Goal: Information Seeking & Learning: Learn about a topic

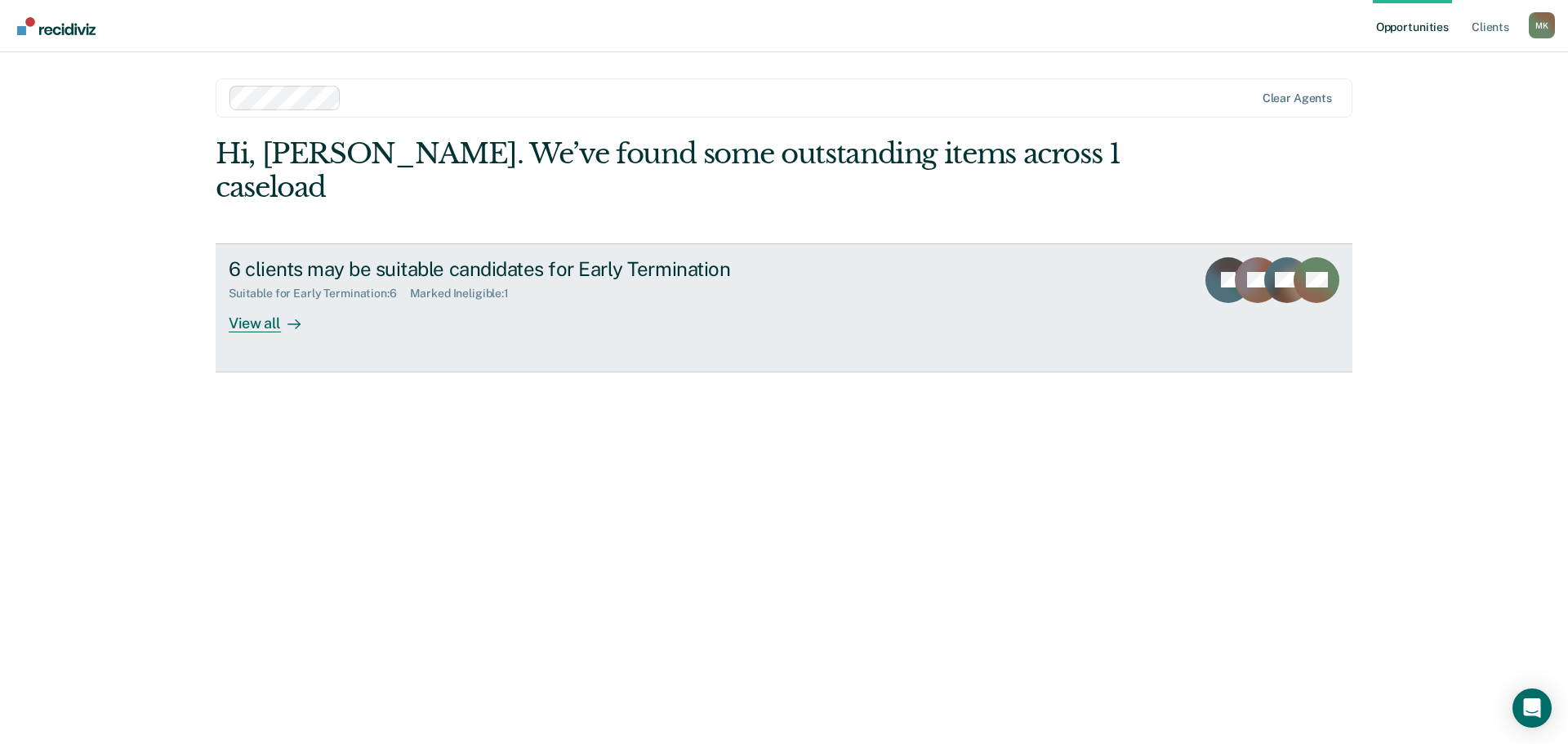
click at [258, 300] on div "View all" at bounding box center [274, 316] width 91 height 32
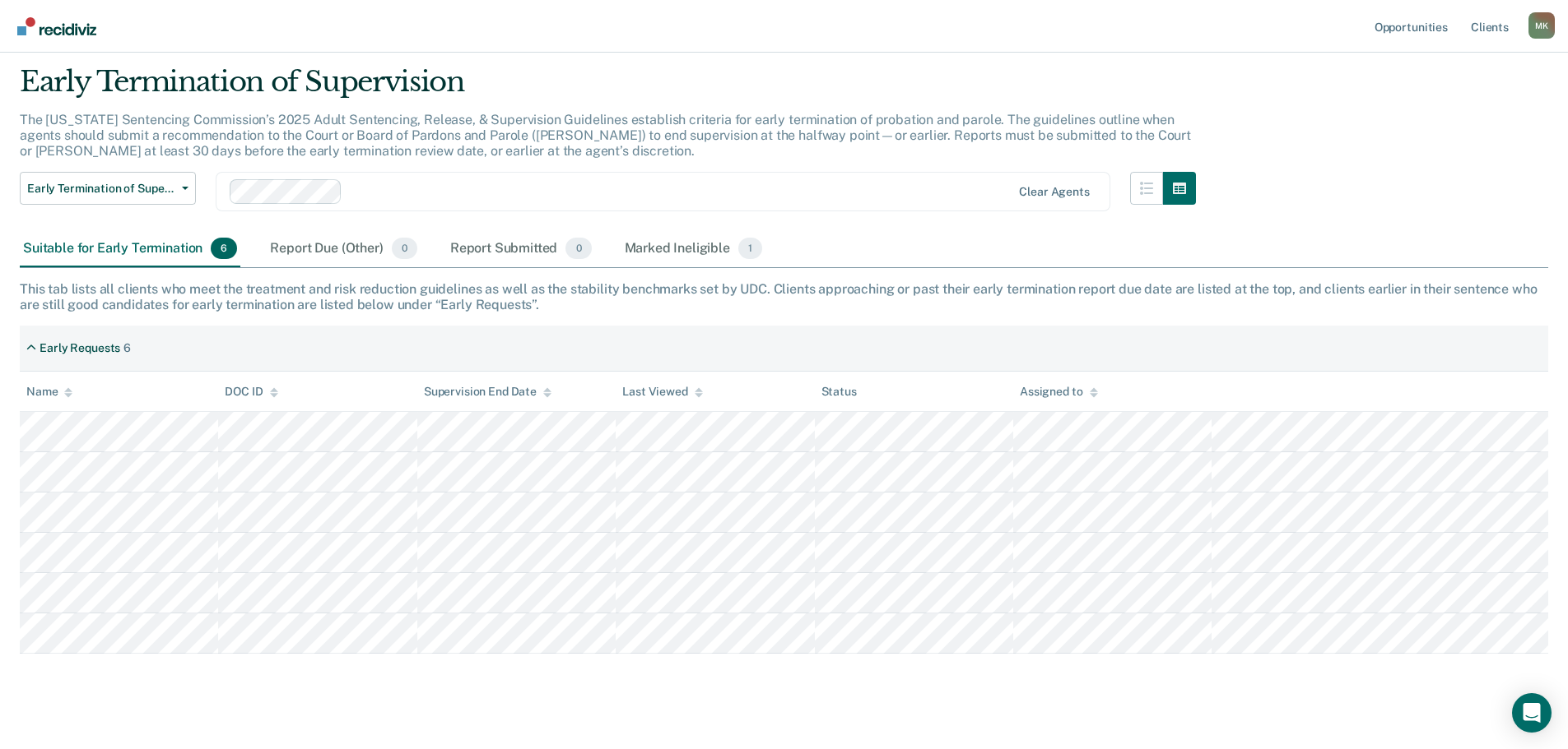
scroll to position [71, 0]
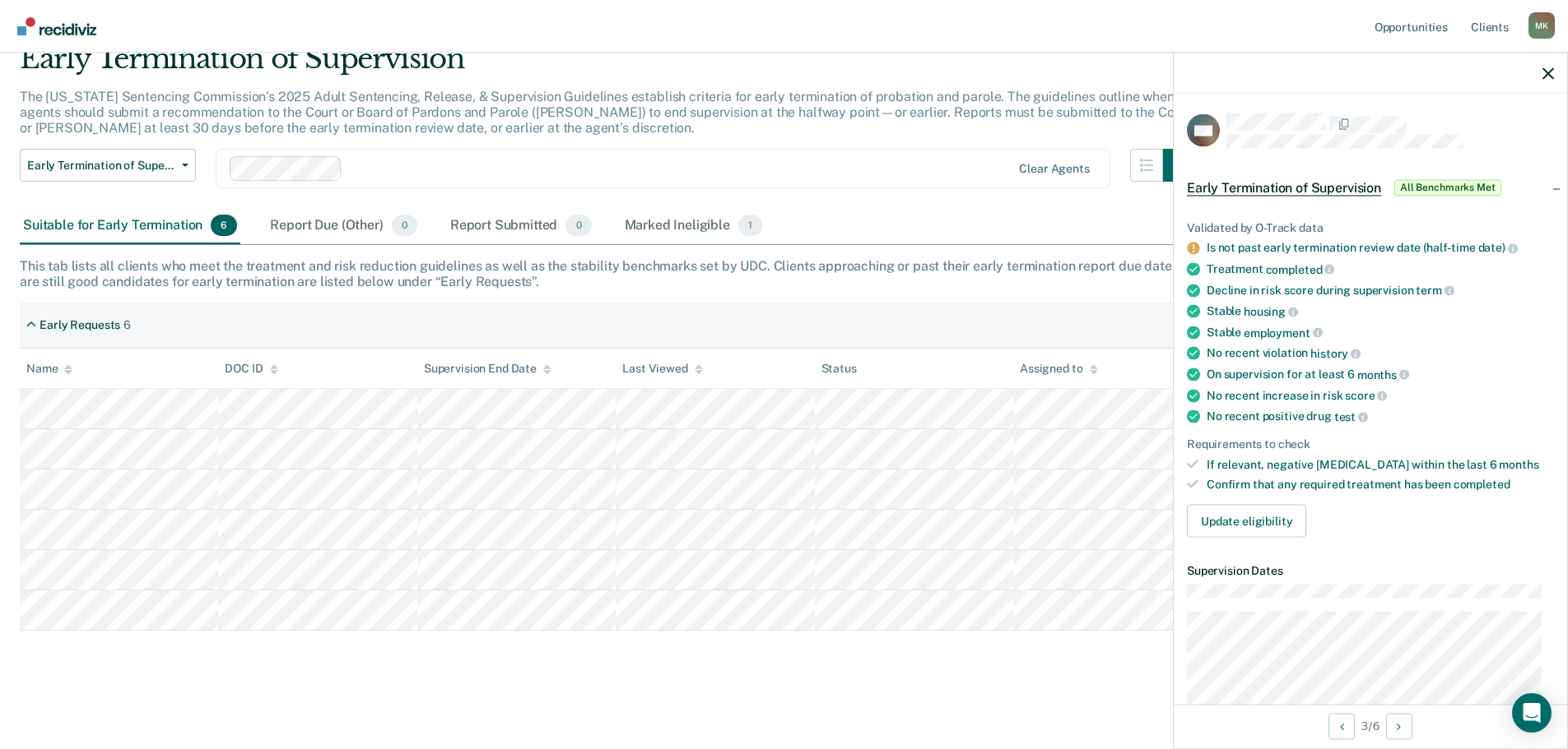
drag, startPoint x: 1226, startPoint y: 422, endPoint x: 602, endPoint y: 145, distance: 682.7
click at [602, 145] on div "The [US_STATE] Sentencing Commission’s 2025 Adult Sentencing, Release, & Superv…" at bounding box center [607, 119] width 1176 height 60
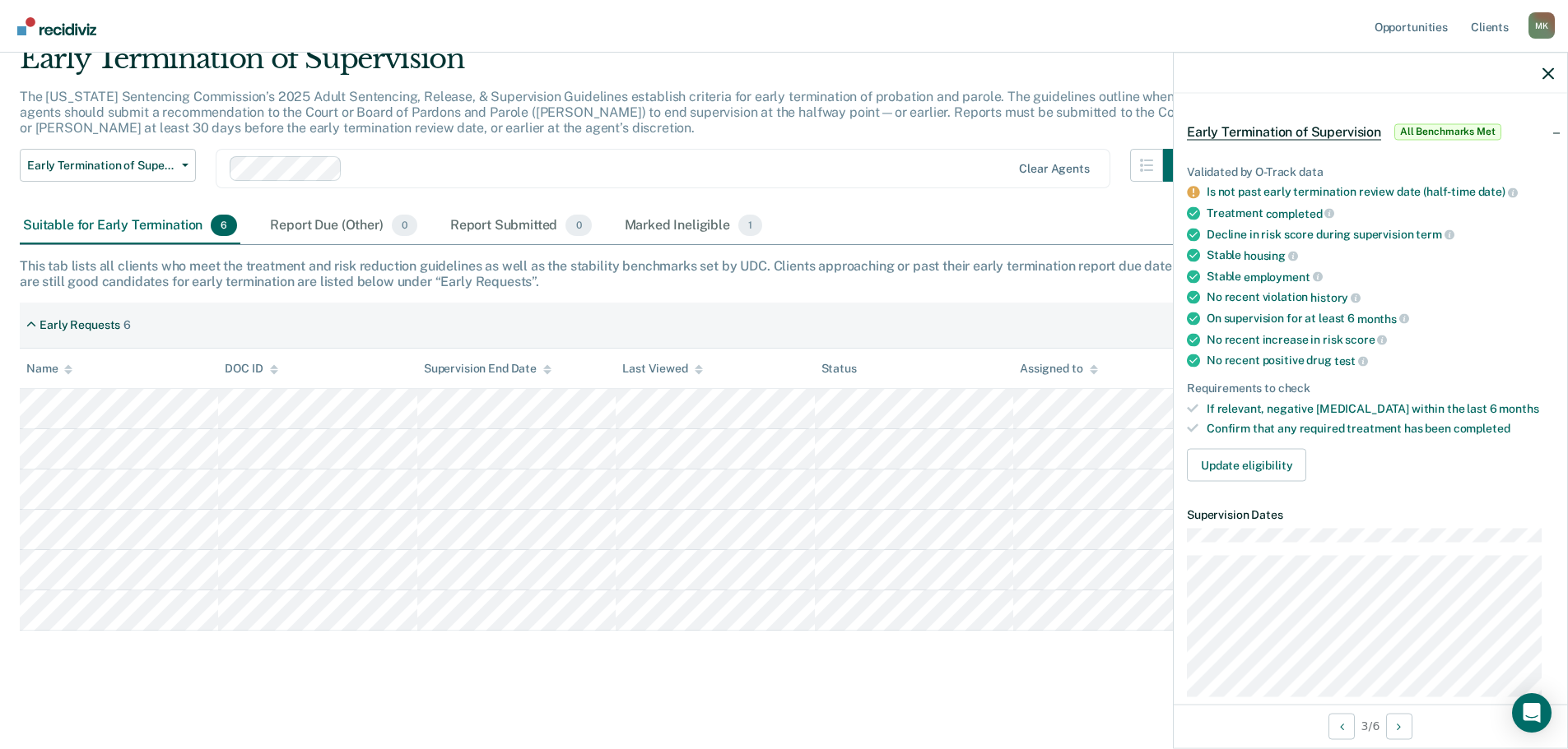
scroll to position [82, 0]
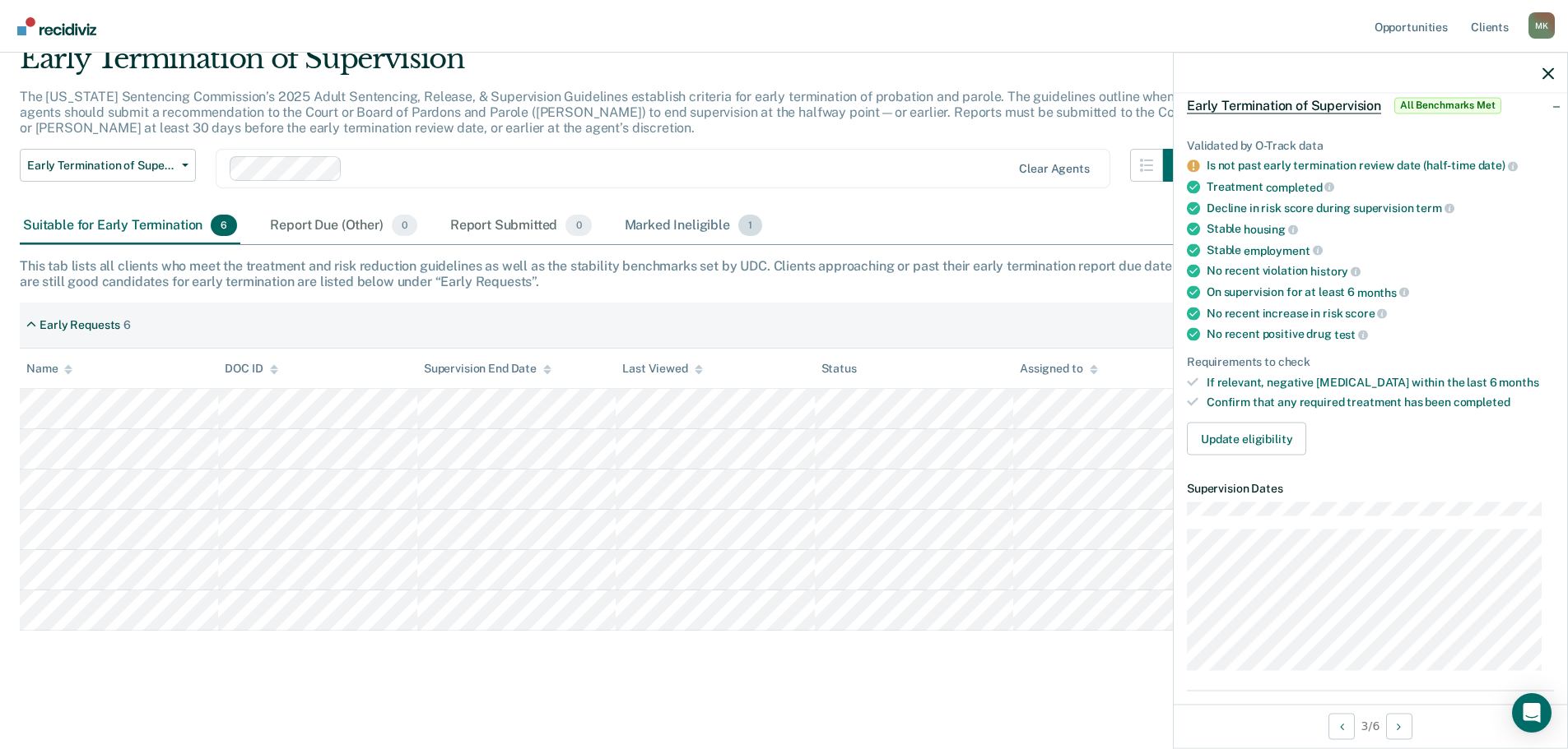
click at [675, 224] on div "Marked Ineligible 1" at bounding box center [694, 225] width 144 height 36
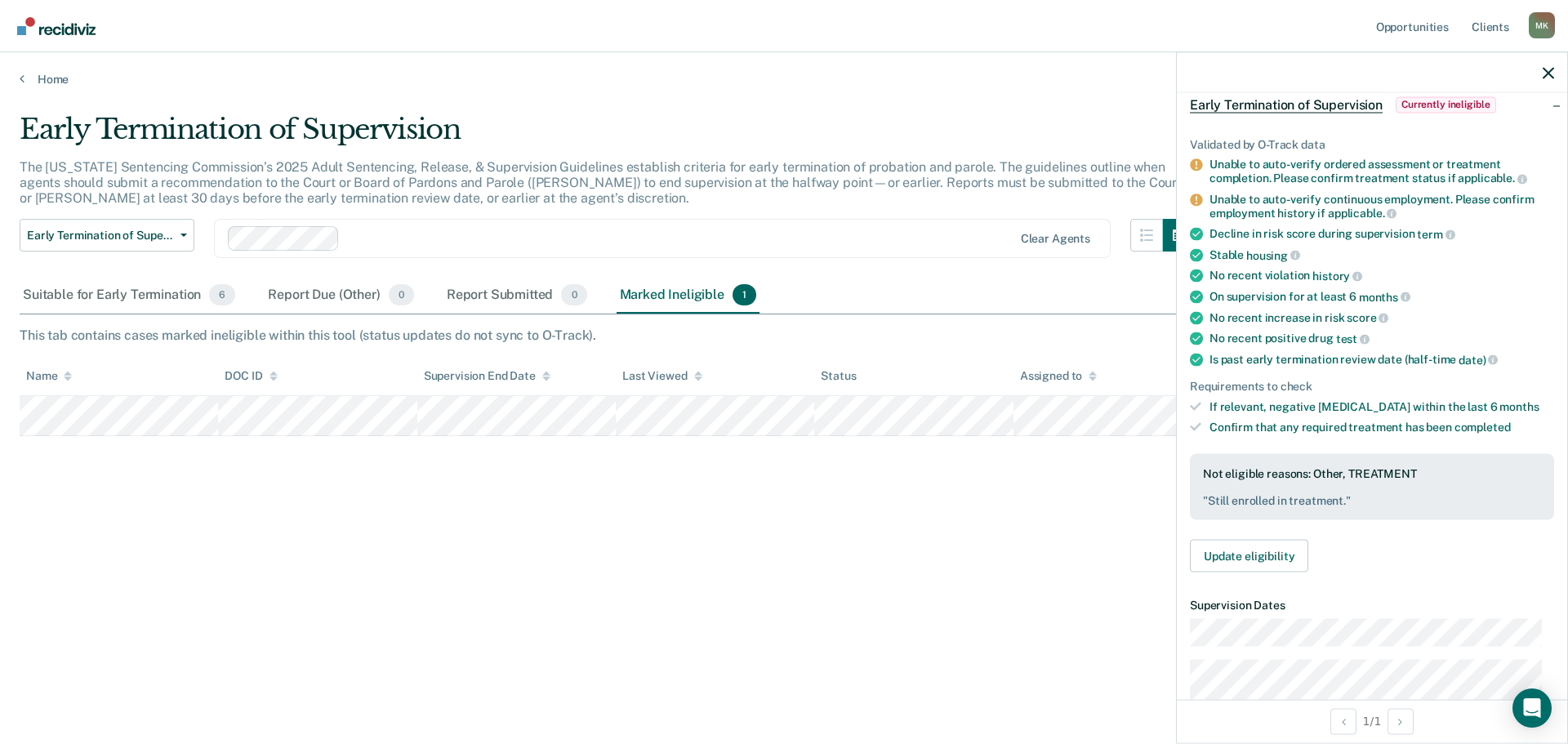
click at [1363, 167] on div "Unable to auto-verify ordered assessment or treatment completion. Please confir…" at bounding box center [1382, 171] width 345 height 28
click at [1348, 178] on div "Unable to auto-verify ordered assessment or treatment completion. Please confir…" at bounding box center [1382, 171] width 345 height 28
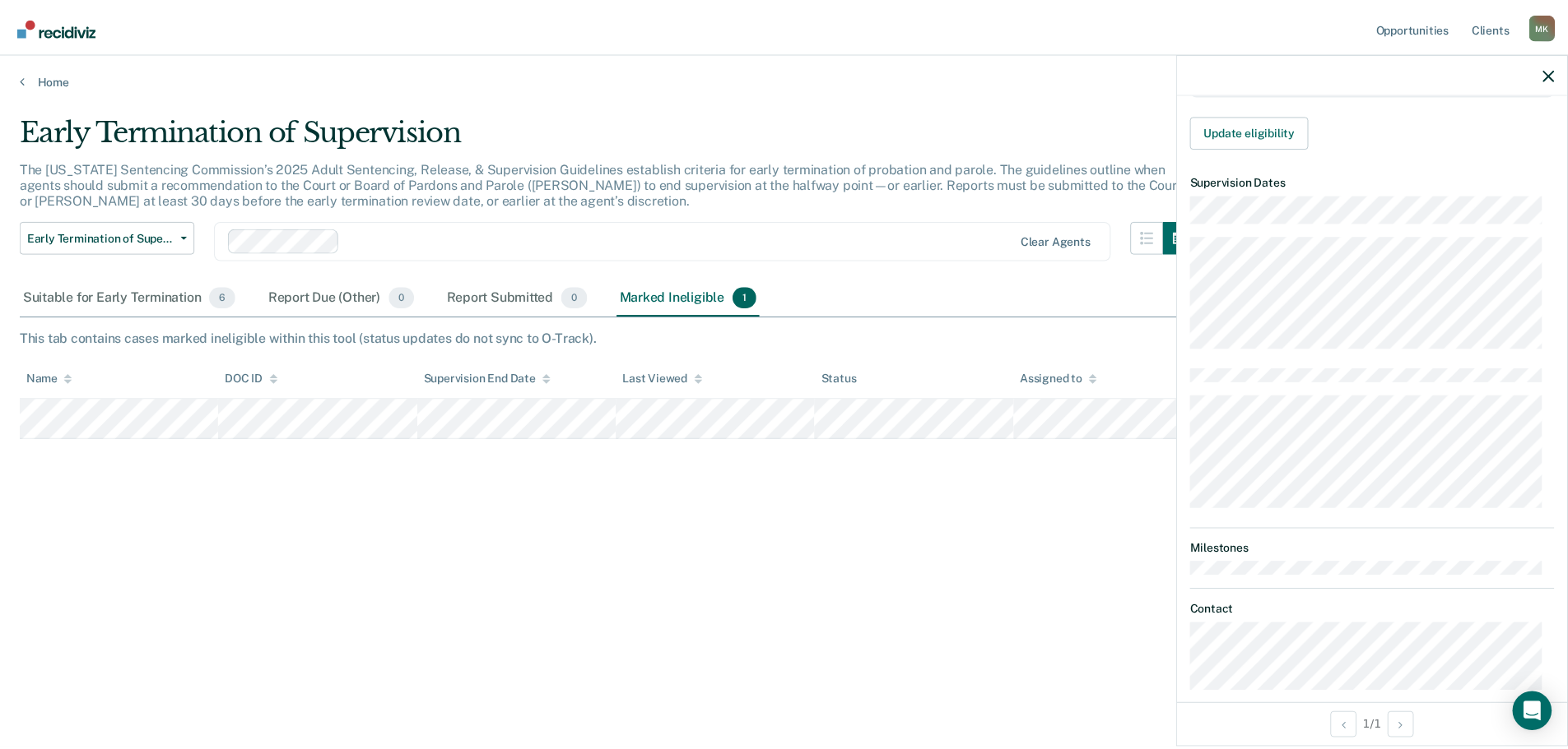
scroll to position [740, 0]
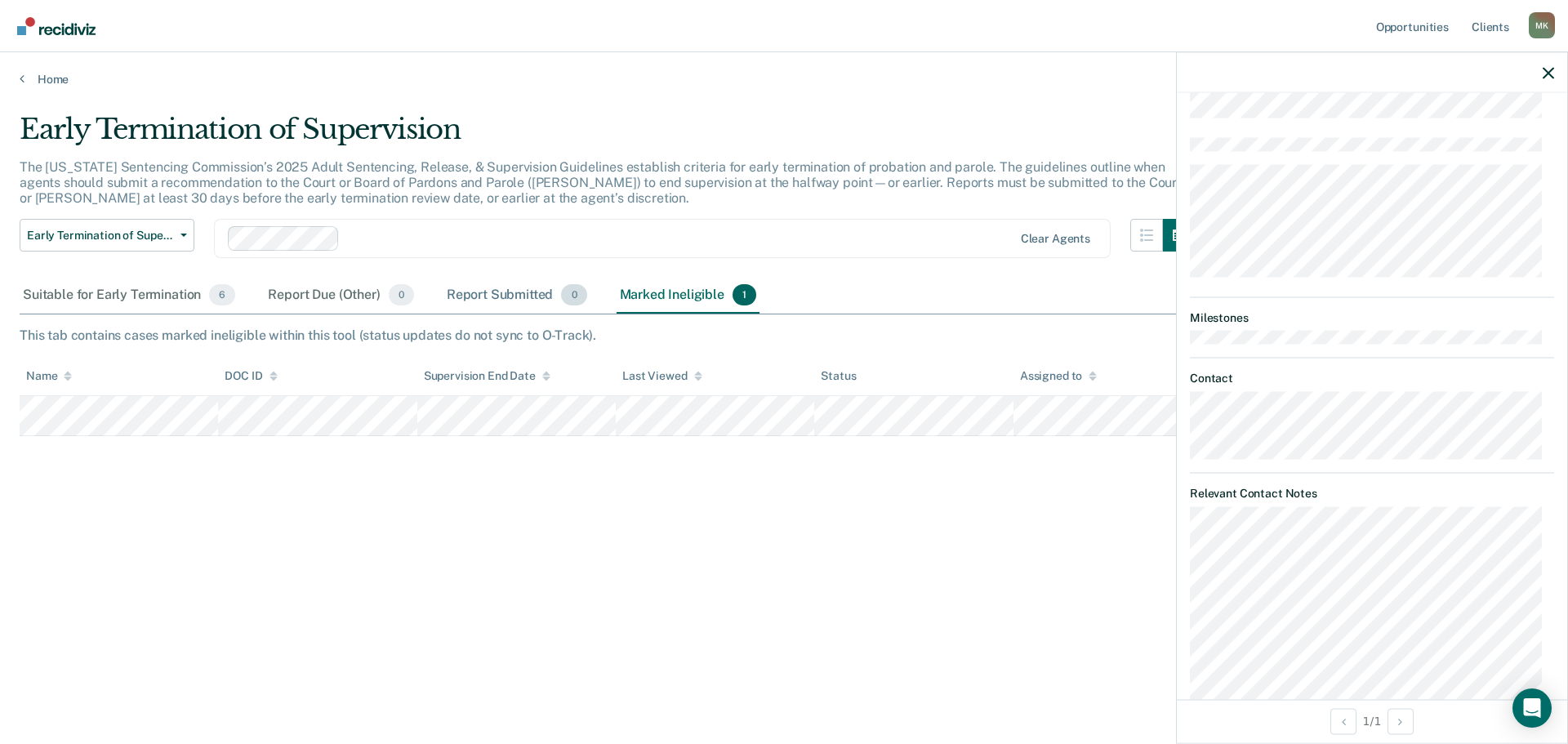
click at [487, 295] on div "Report Submitted 0" at bounding box center [517, 295] width 147 height 36
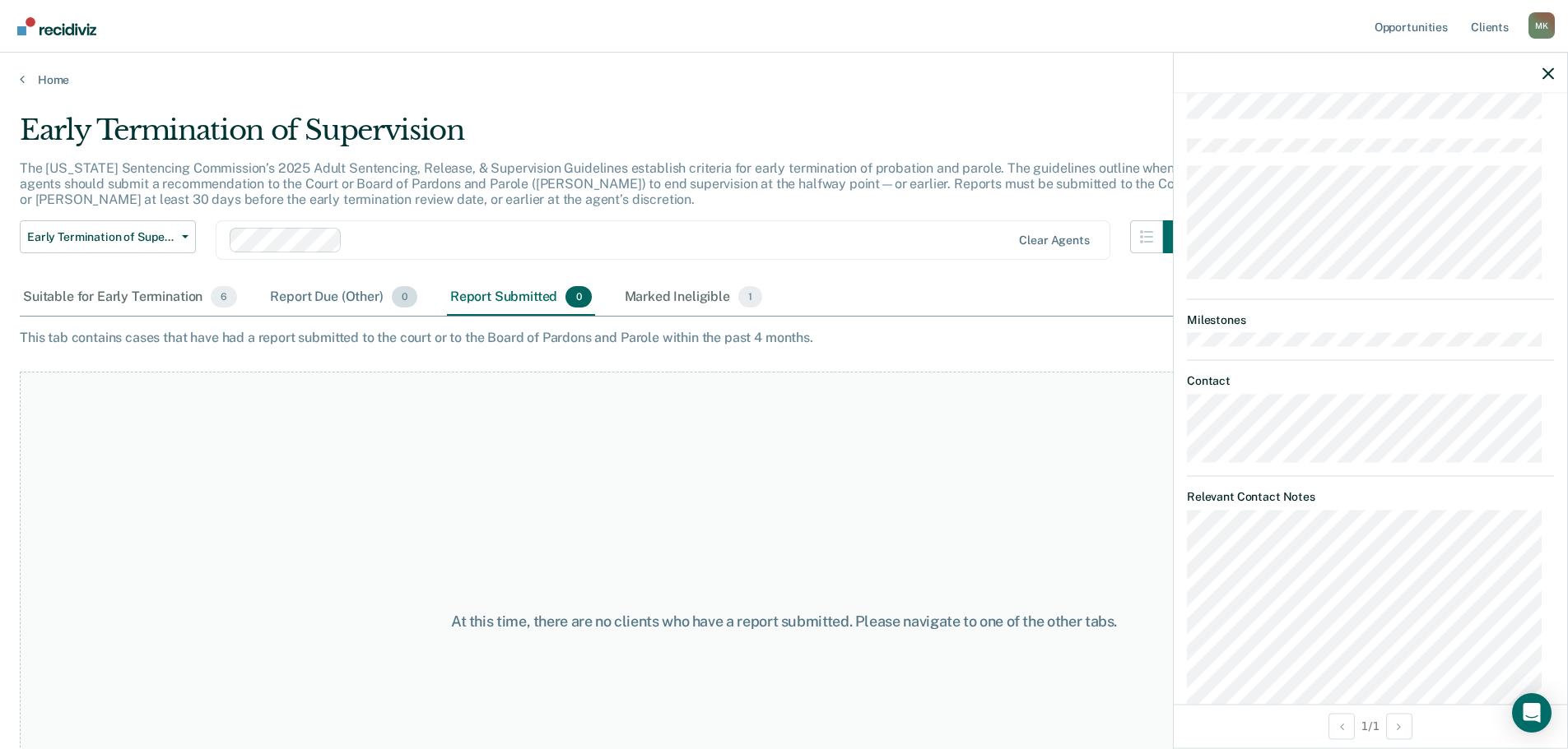
click at [281, 313] on div "Report Due (Other) 0" at bounding box center [342, 297] width 153 height 36
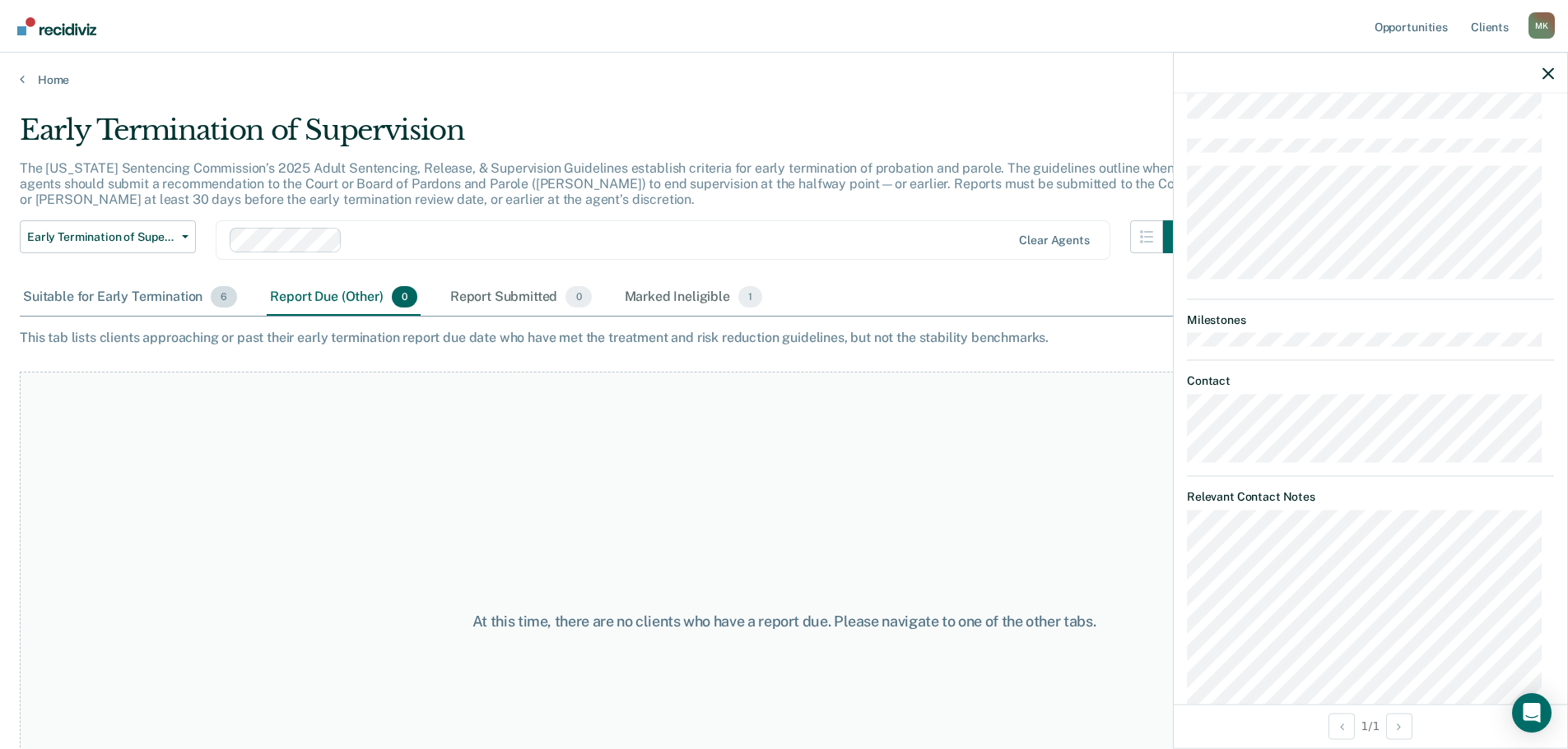
click at [79, 306] on div "Suitable for Early Termination 6" at bounding box center [130, 297] width 221 height 36
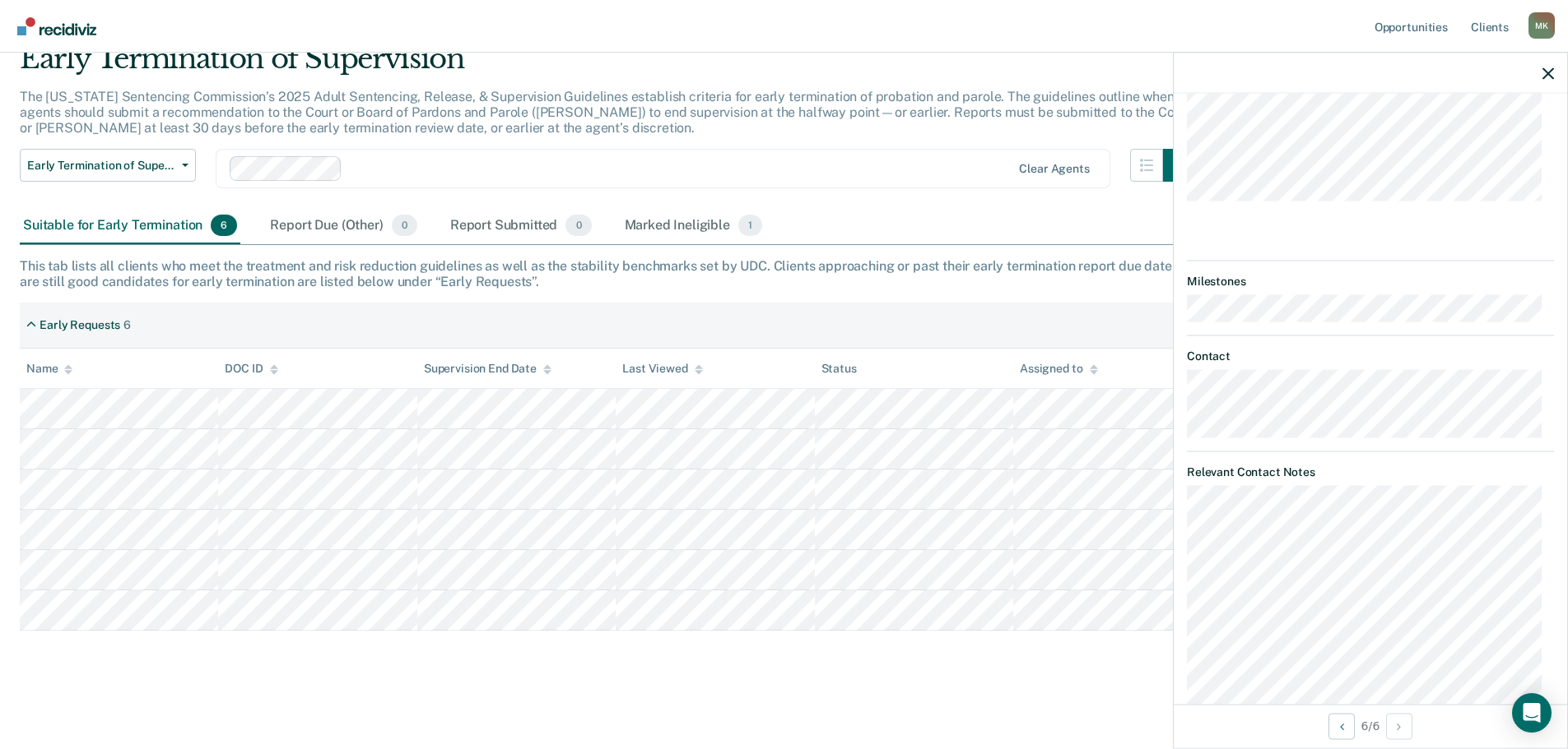
scroll to position [634, 0]
